Goal: Transaction & Acquisition: Download file/media

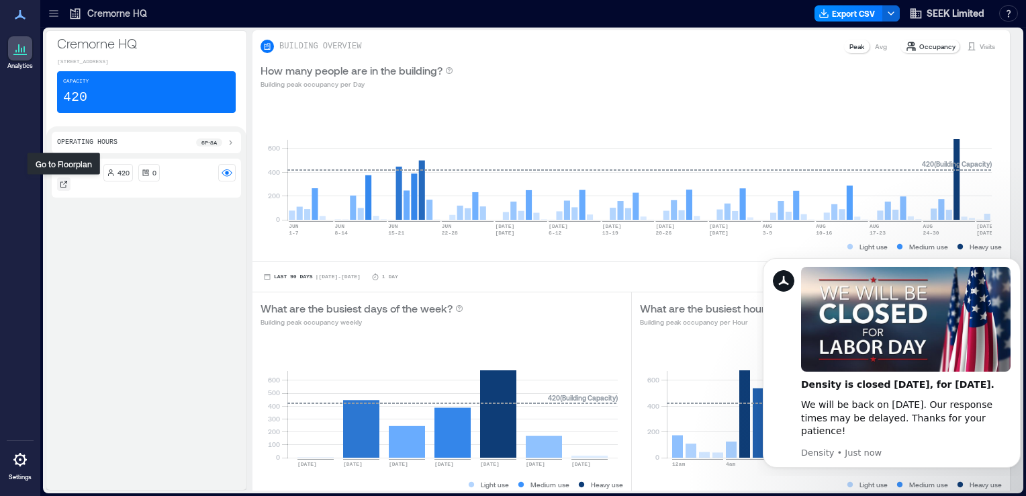
click at [67, 181] on icon at bounding box center [63, 184] width 7 height 7
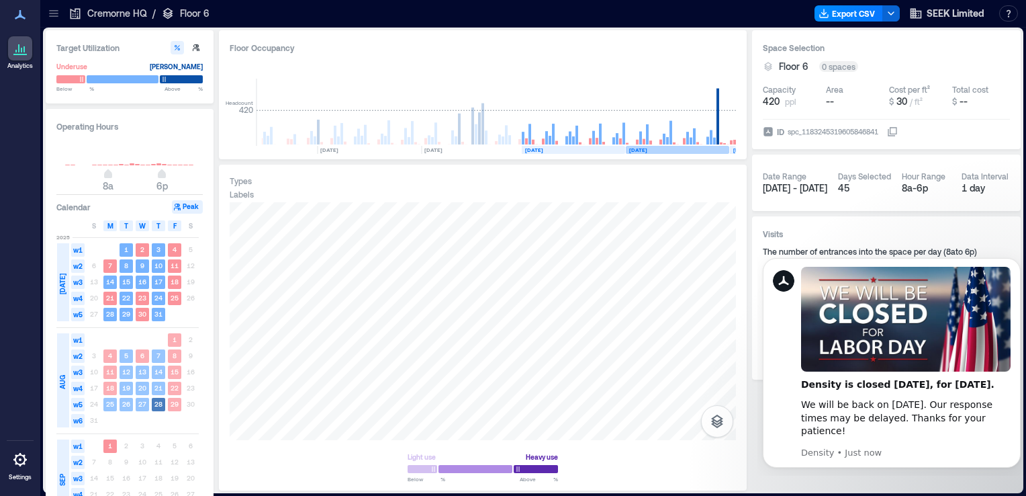
click at [692, 151] on rect at bounding box center [677, 150] width 103 height 8
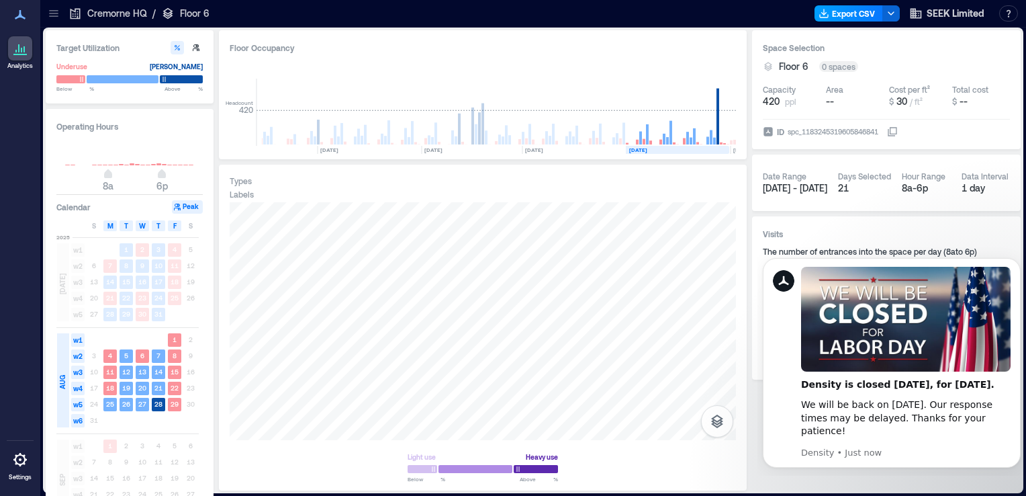
click at [850, 16] on button "Export CSV" at bounding box center [849, 13] width 69 height 16
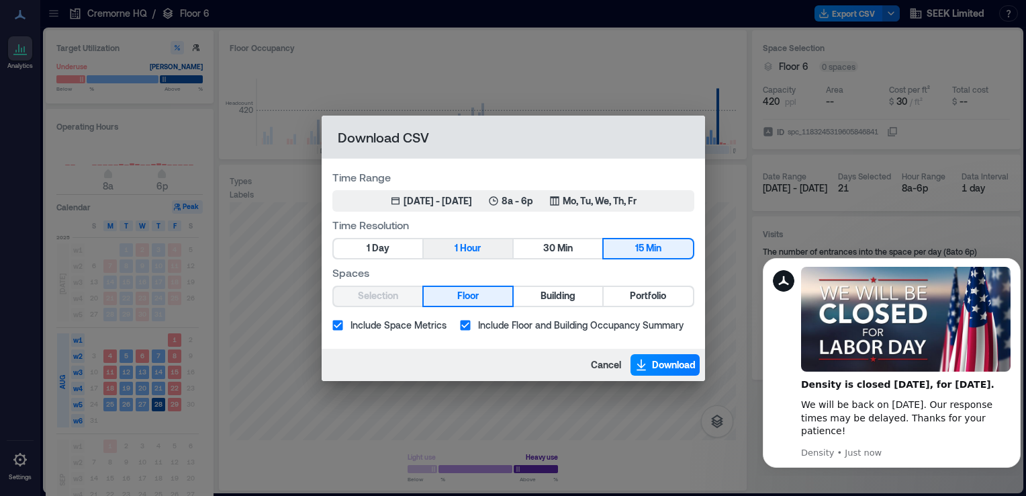
click at [448, 249] on button "1 Hour" at bounding box center [468, 248] width 89 height 19
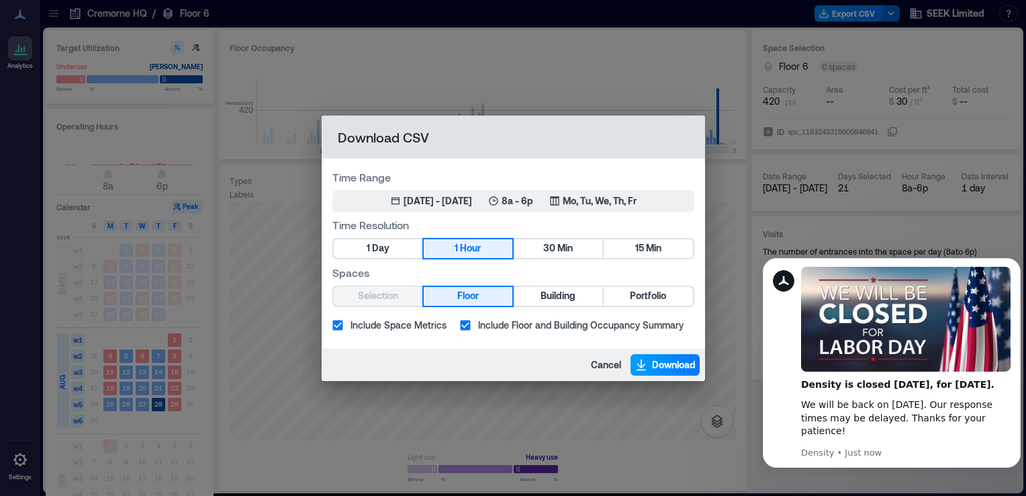
click at [676, 360] on span "Download" at bounding box center [674, 364] width 44 height 13
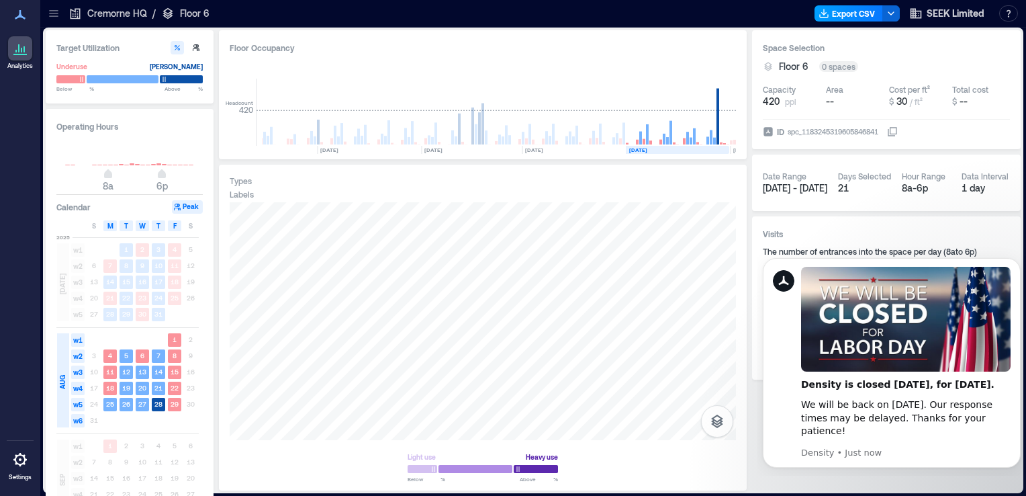
click at [854, 13] on button "Export CSV" at bounding box center [849, 13] width 69 height 16
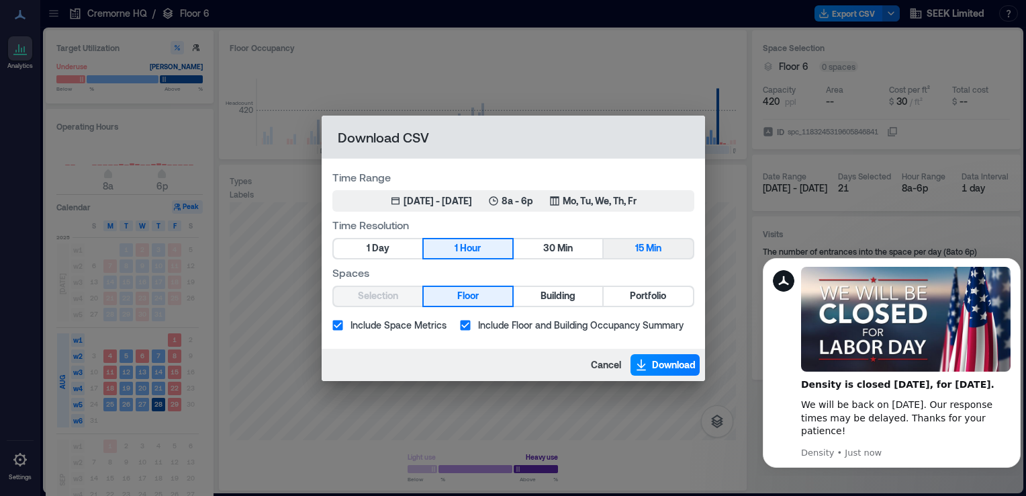
click at [662, 251] on button "15 Min" at bounding box center [648, 248] width 89 height 19
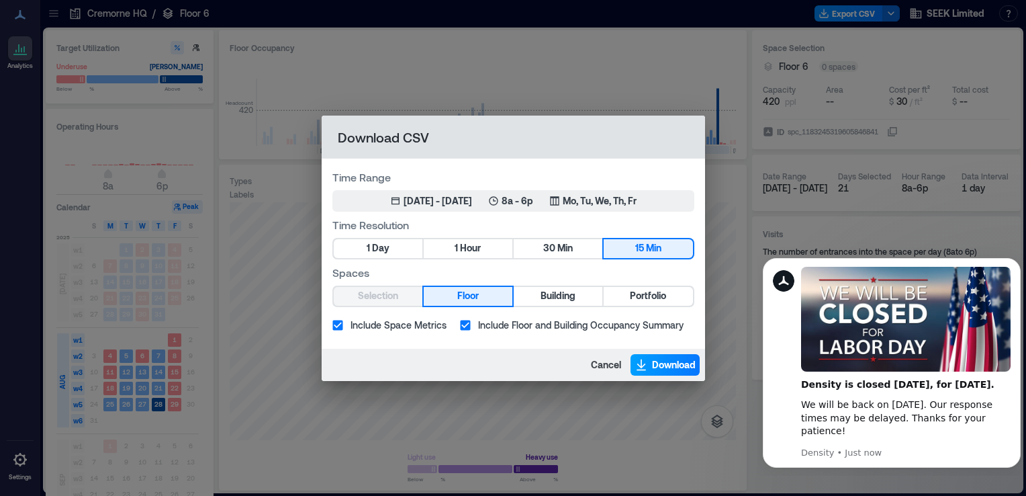
click at [668, 369] on span "Download" at bounding box center [674, 364] width 44 height 13
